Goal: Task Accomplishment & Management: Use online tool/utility

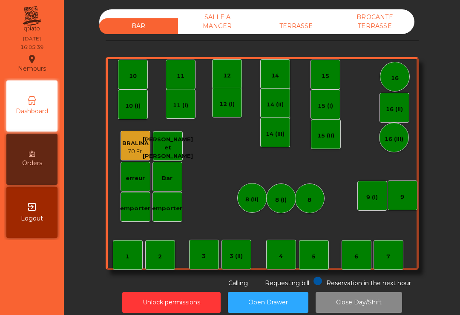
click at [267, 79] on div "14" at bounding box center [275, 74] width 30 height 30
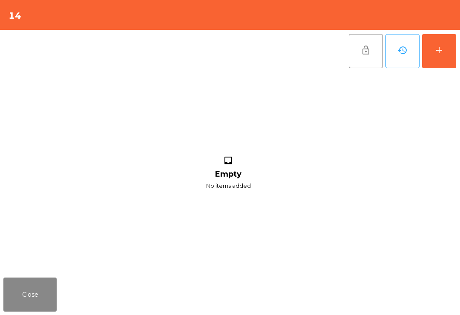
click at [427, 67] on button "add" at bounding box center [439, 51] width 34 height 34
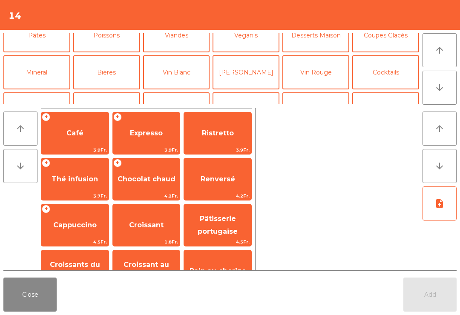
scroll to position [60, 0]
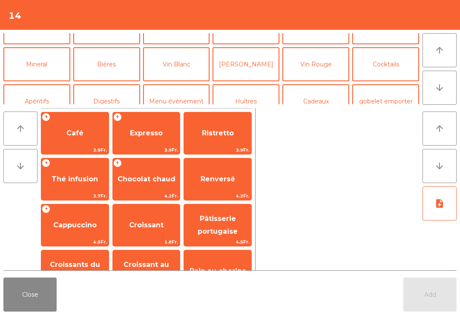
click at [179, 61] on button "Vin Blanc" at bounding box center [176, 64] width 67 height 34
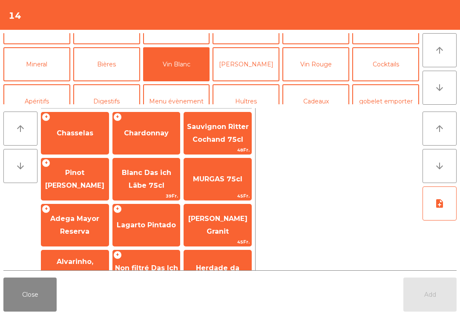
scroll to position [0, 0]
click at [72, 124] on span "Chasselas" at bounding box center [74, 133] width 67 height 23
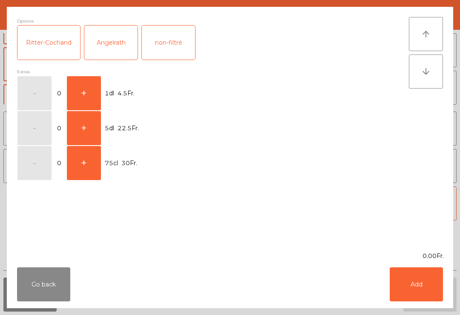
click at [94, 90] on button "+" at bounding box center [84, 93] width 34 height 34
click at [93, 90] on button "+" at bounding box center [84, 93] width 34 height 34
click at [82, 87] on button "+" at bounding box center [84, 93] width 34 height 34
click at [420, 291] on button "Add" at bounding box center [416, 285] width 53 height 34
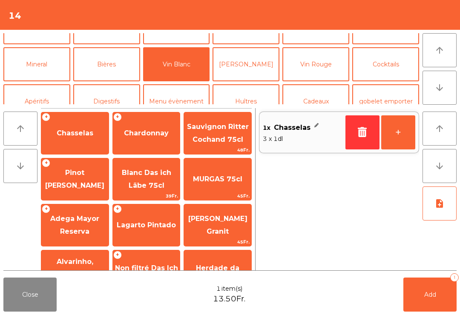
click at [439, 296] on button "Add 1" at bounding box center [430, 295] width 53 height 34
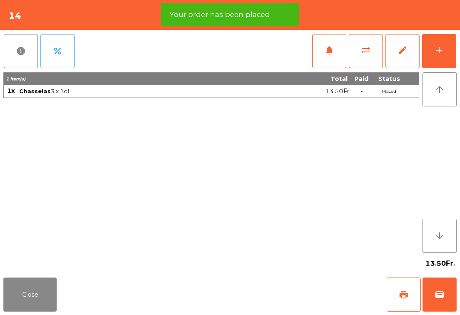
click at [41, 282] on button "Close" at bounding box center [29, 295] width 53 height 34
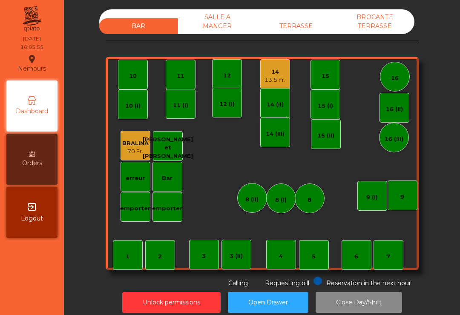
click at [233, 72] on div "12" at bounding box center [227, 74] width 30 height 30
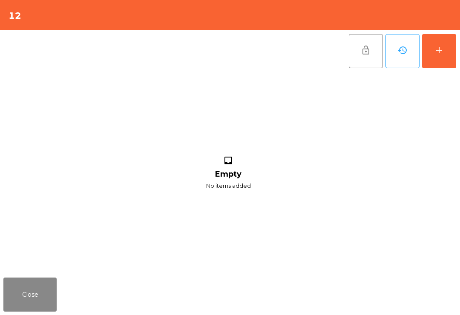
click at [35, 297] on button "Close" at bounding box center [29, 295] width 53 height 34
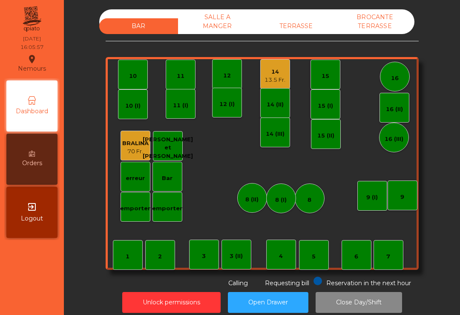
click at [232, 108] on div "12 (I)" at bounding box center [227, 104] width 15 height 9
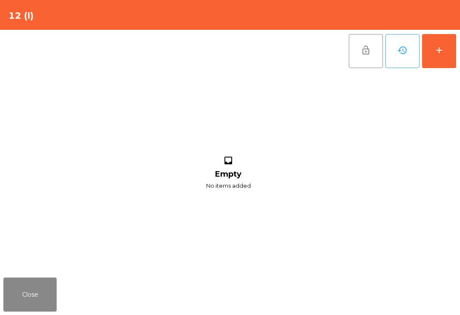
click at [449, 51] on button "add" at bounding box center [439, 51] width 34 height 34
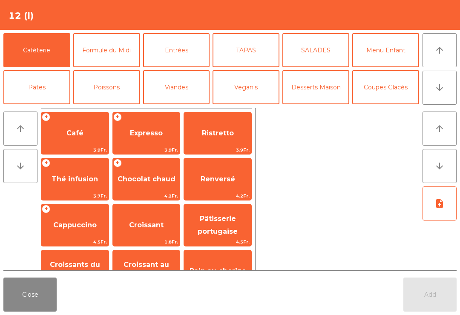
click at [78, 139] on span "Café" at bounding box center [74, 133] width 67 height 23
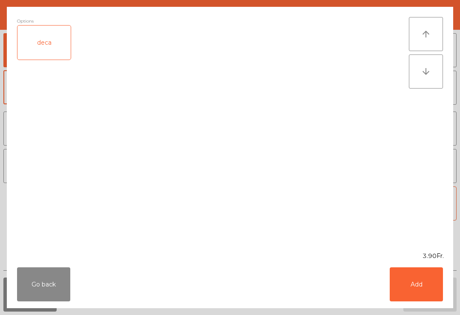
click at [423, 282] on button "Add" at bounding box center [416, 285] width 53 height 34
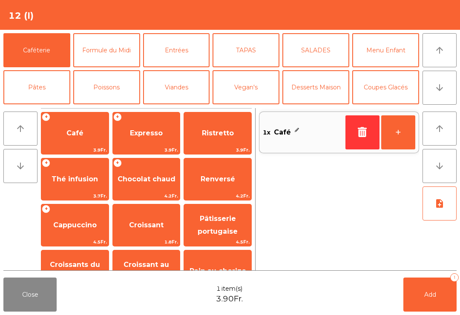
click at [431, 288] on button "Add 1" at bounding box center [430, 295] width 53 height 34
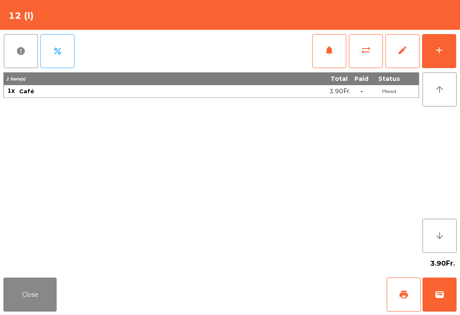
click at [38, 301] on button "Close" at bounding box center [29, 295] width 53 height 34
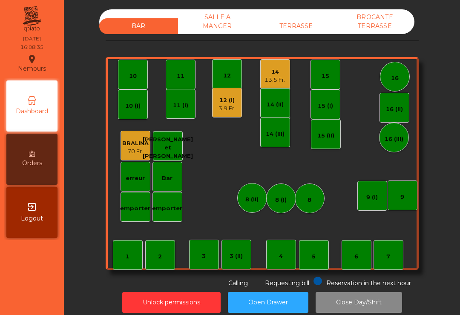
click at [284, 70] on div "14" at bounding box center [275, 72] width 21 height 9
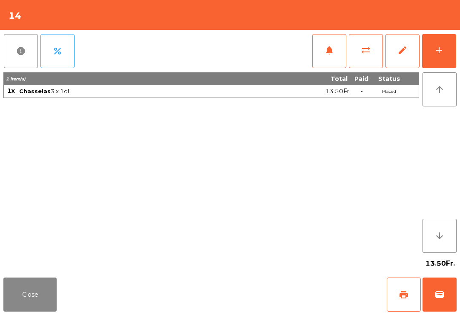
click at [446, 52] on button "add" at bounding box center [439, 51] width 34 height 34
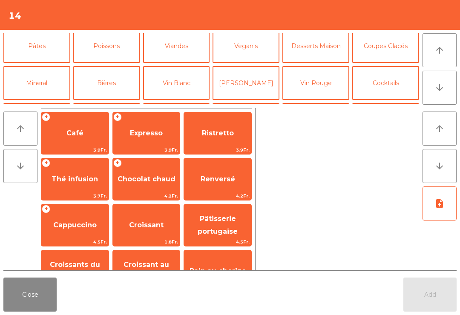
scroll to position [52, 0]
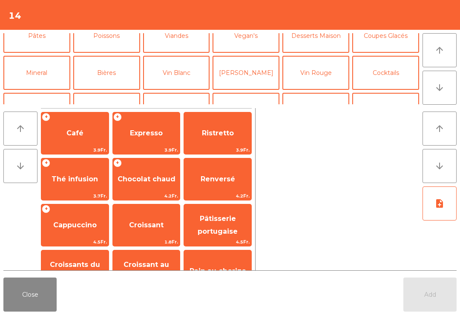
click at [113, 72] on button "Bières" at bounding box center [106, 73] width 67 height 34
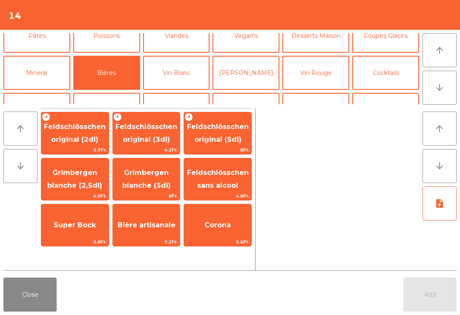
click at [32, 292] on button "Close" at bounding box center [29, 295] width 53 height 34
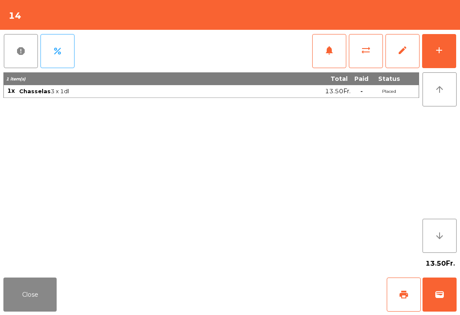
click at [35, 282] on button "Close" at bounding box center [29, 295] width 53 height 34
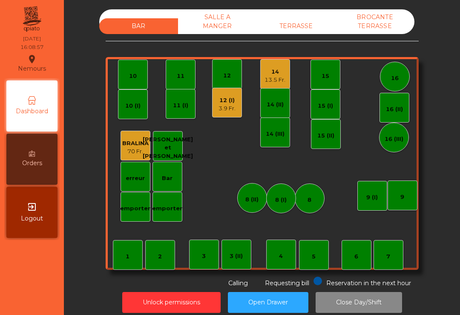
click at [229, 110] on div "3.9 Fr." at bounding box center [227, 108] width 17 height 9
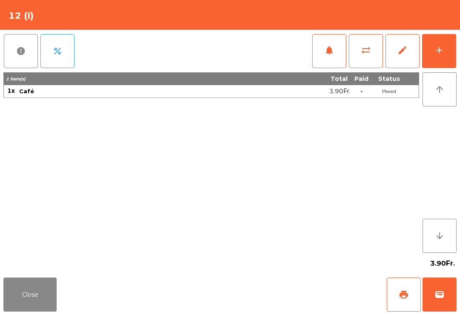
click at [408, 305] on button "print" at bounding box center [404, 295] width 34 height 34
